Goal: Task Accomplishment & Management: Complete application form

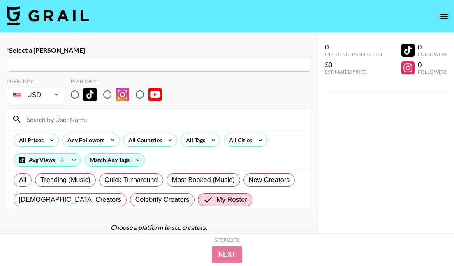
click at [68, 18] on img at bounding box center [48, 16] width 82 height 20
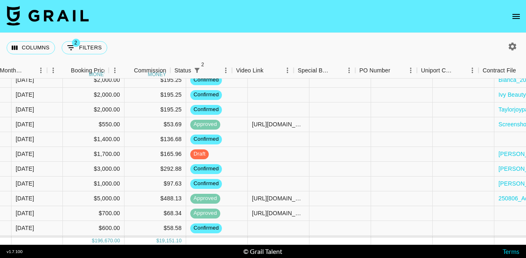
scroll to position [195, 514]
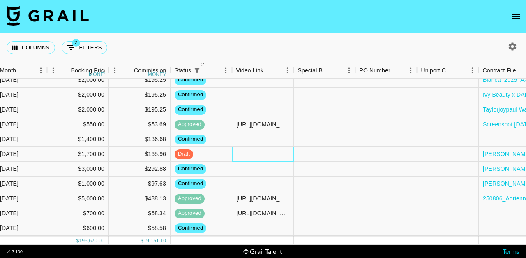
click at [273, 155] on div at bounding box center [263, 154] width 62 height 15
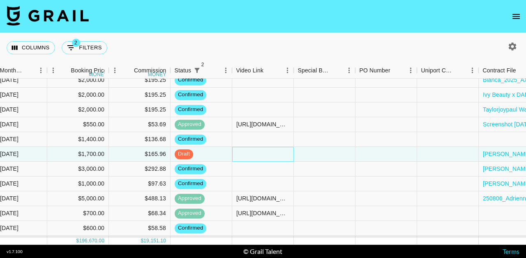
click at [273, 155] on div at bounding box center [263, 154] width 62 height 15
type input "[URL][DOMAIN_NAME][DOMAIN_NAME][PERSON_NAME]"
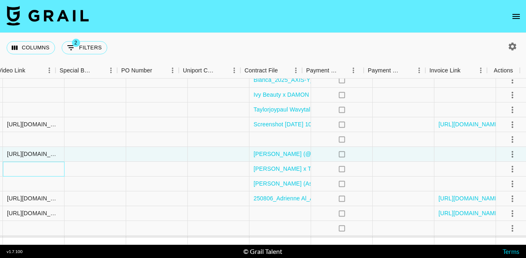
scroll to position [195, 752]
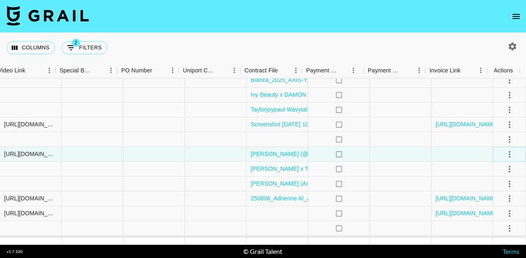
click at [273, 155] on icon "select merge strategy" at bounding box center [510, 154] width 10 height 10
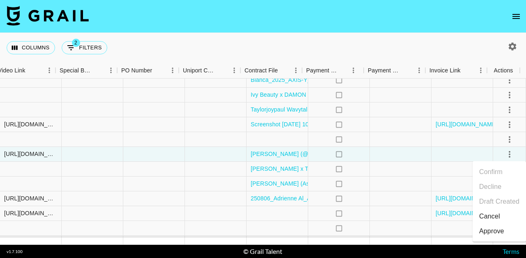
click at [273, 229] on div "Approve" at bounding box center [491, 231] width 25 height 10
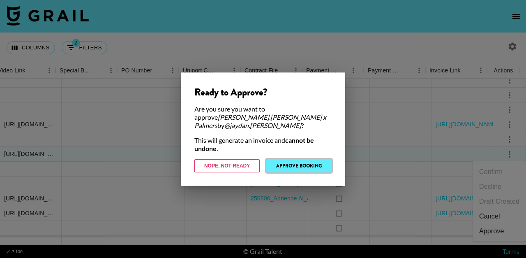
click at [273, 159] on button "Approve Booking" at bounding box center [298, 165] width 65 height 13
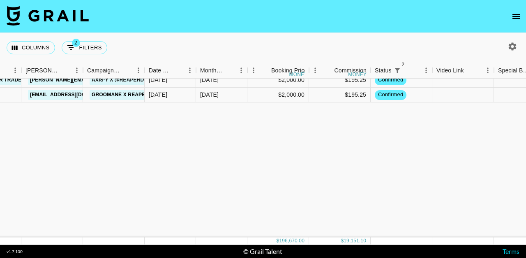
scroll to position [0, 314]
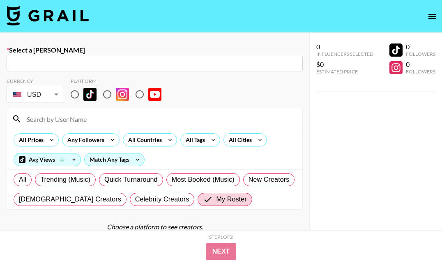
click at [66, 18] on img at bounding box center [48, 16] width 82 height 20
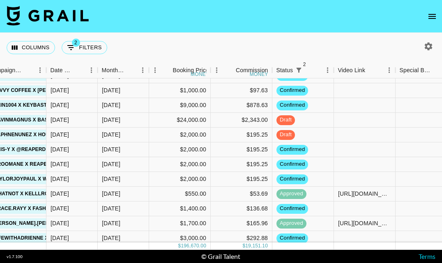
scroll to position [0, 412]
